Goal: Navigation & Orientation: Find specific page/section

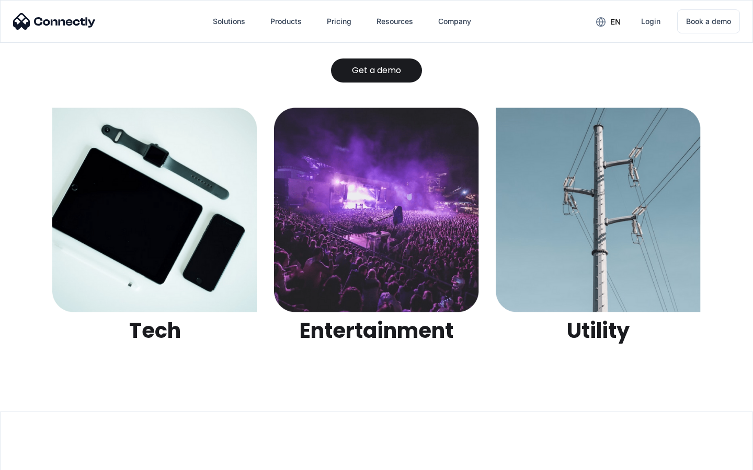
scroll to position [3298, 0]
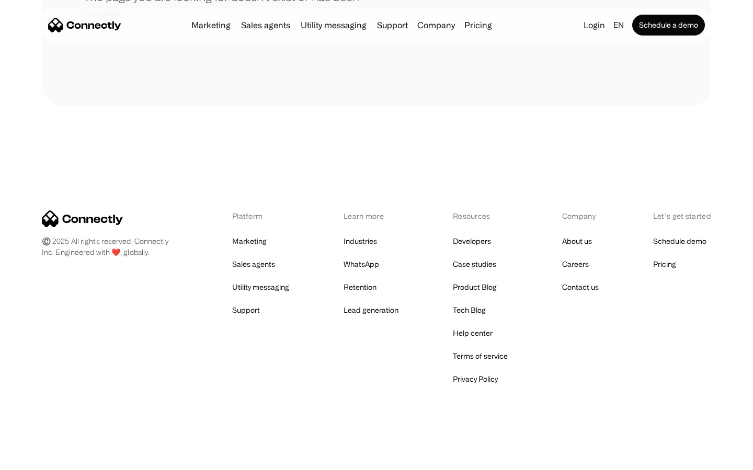
scroll to position [191, 0]
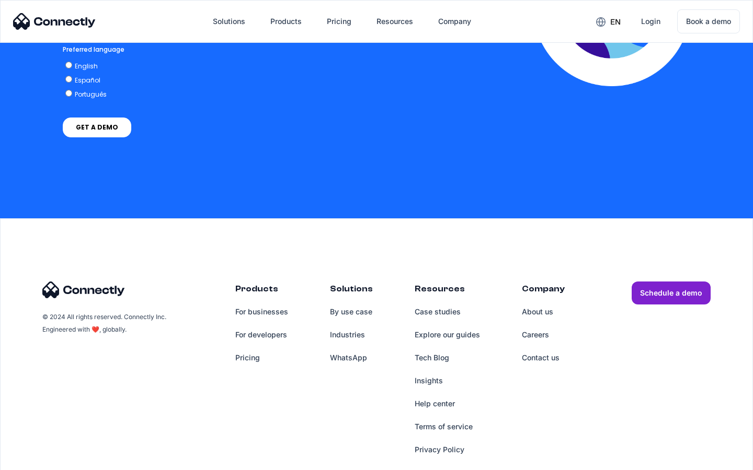
scroll to position [2237, 0]
